Goal: Find specific page/section: Find specific page/section

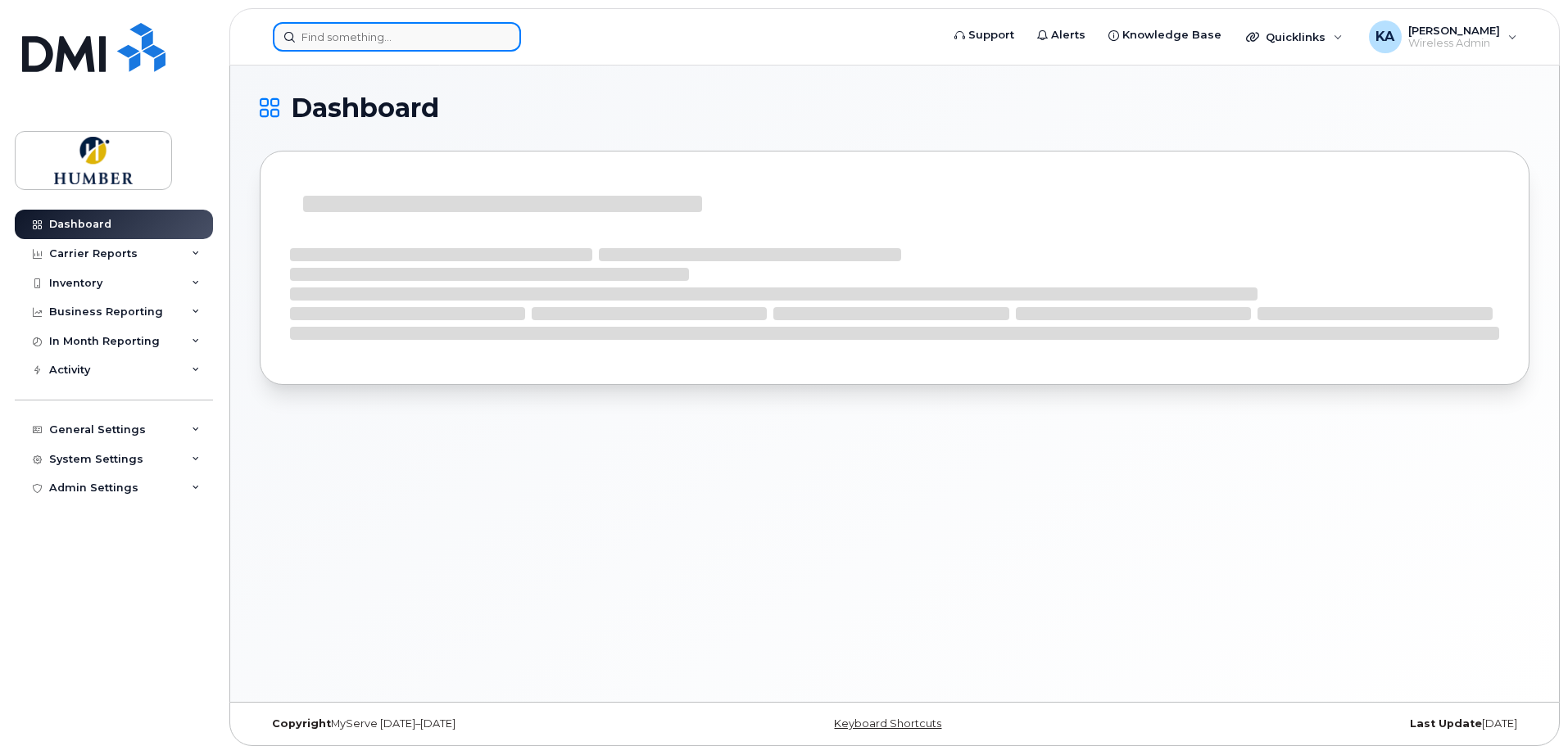
click at [396, 33] on input at bounding box center [397, 36] width 248 height 30
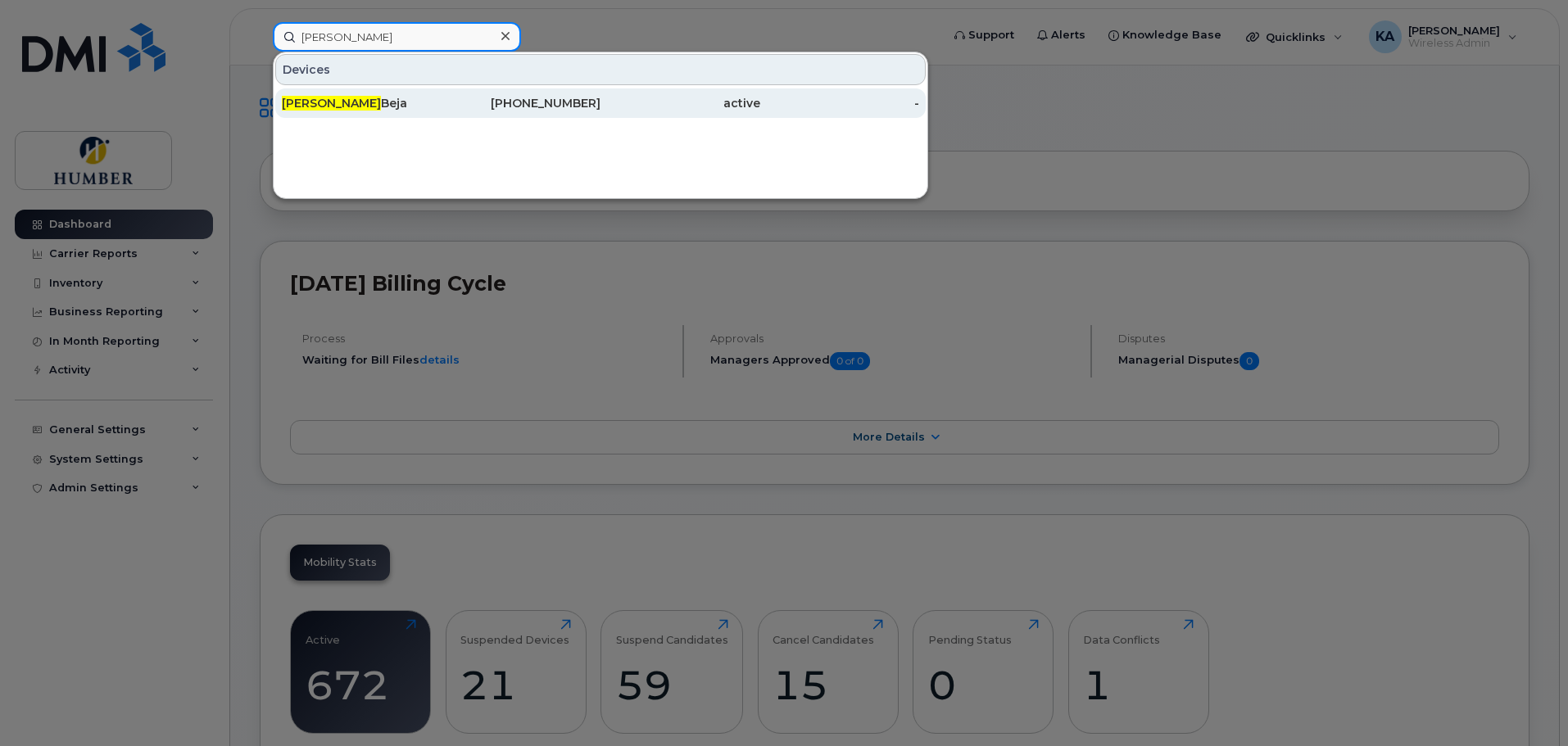
type input "[PERSON_NAME]"
click at [404, 106] on div "[PERSON_NAME]" at bounding box center [362, 103] width 160 height 16
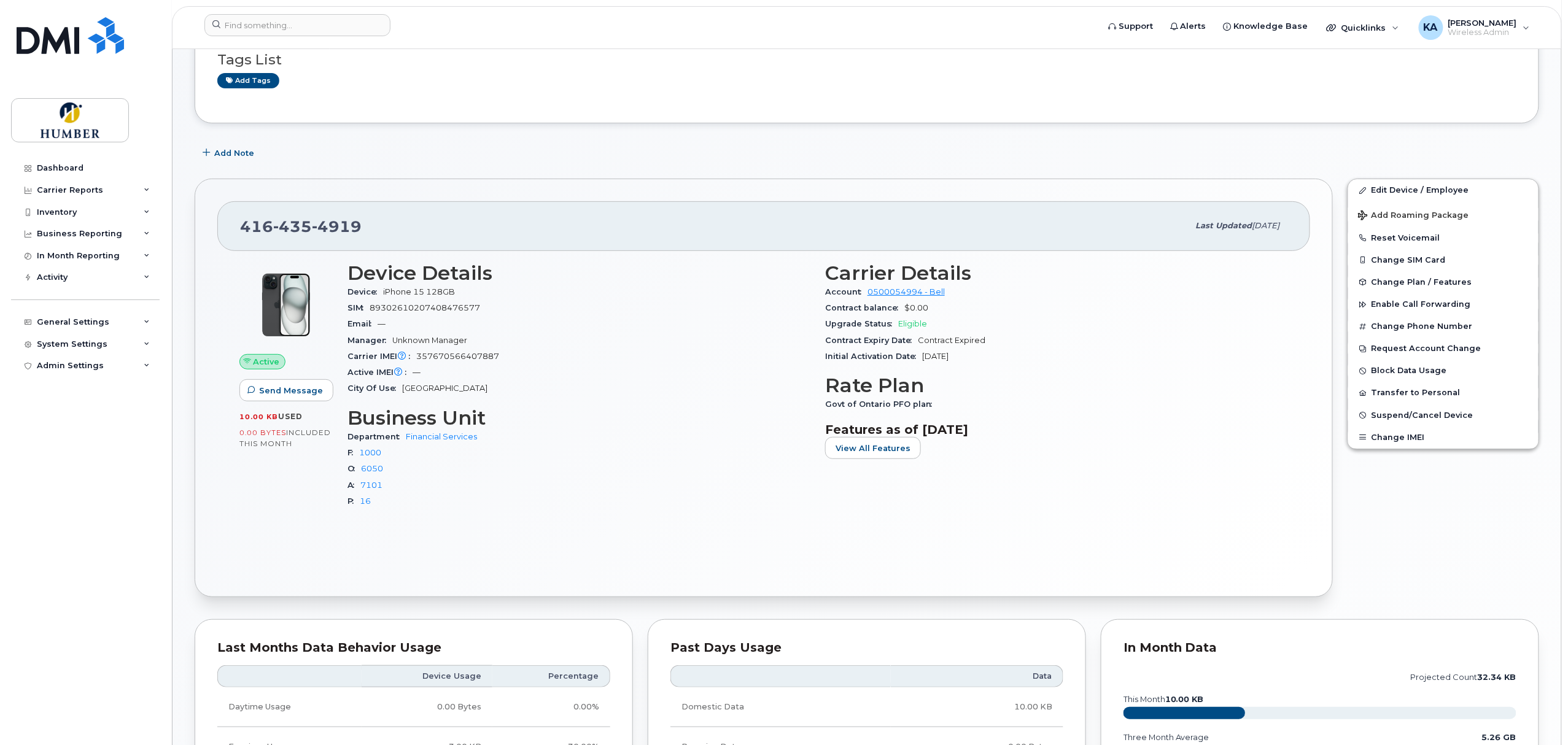
scroll to position [108, 0]
